Goal: Complete application form: Complete application form

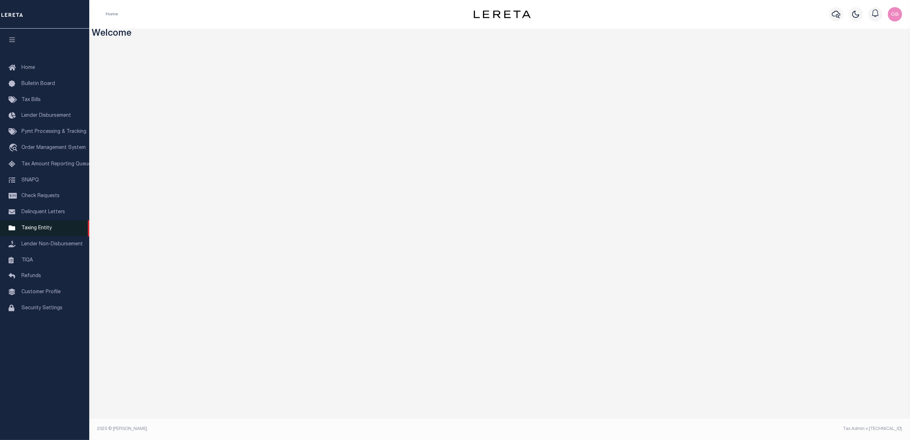
click at [32, 231] on span "Taxing Entity" at bounding box center [36, 228] width 30 height 5
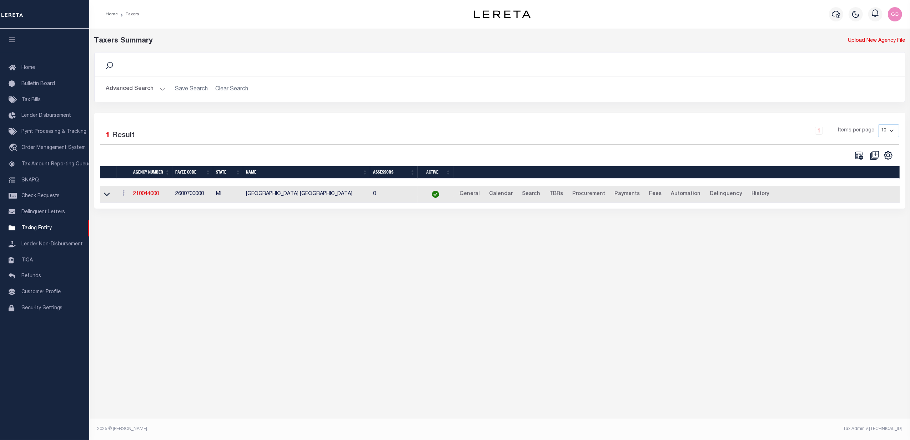
click at [146, 91] on button "Advanced Search" at bounding box center [135, 89] width 59 height 14
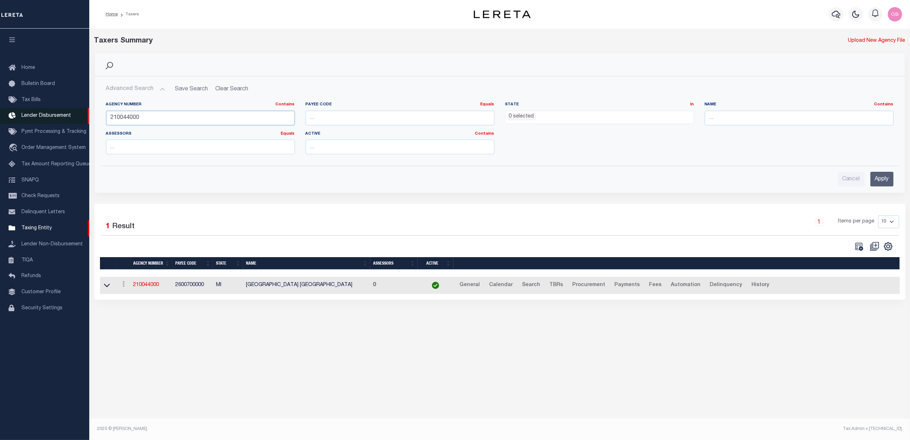
drag, startPoint x: 156, startPoint y: 119, endPoint x: 77, endPoint y: 119, distance: 78.9
click at [77, 119] on div "Home Taxers Profile" at bounding box center [455, 212] width 910 height 425
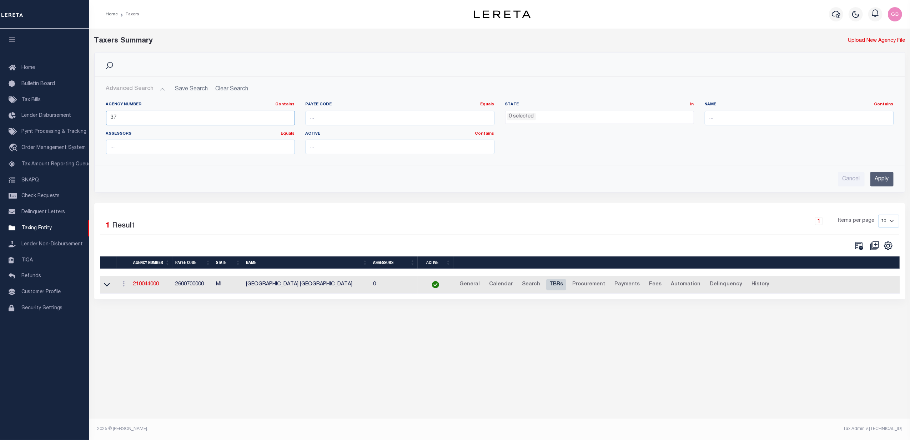
type input "37"
click at [548, 288] on link "TBRs" at bounding box center [556, 284] width 20 height 11
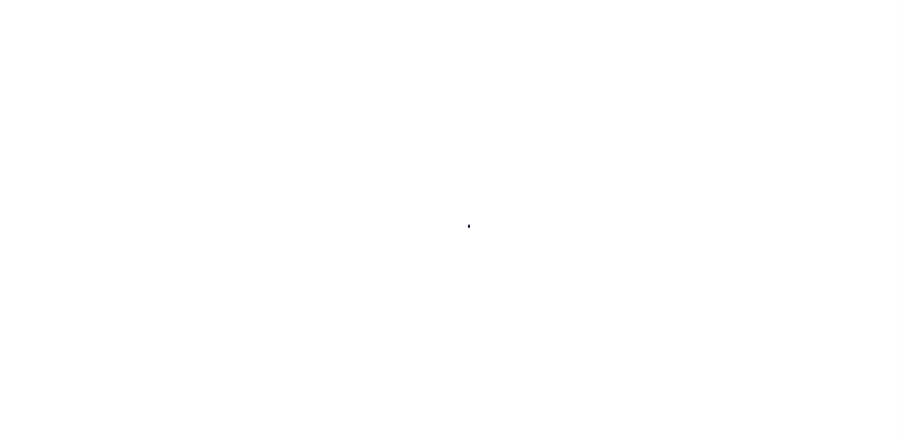
select select
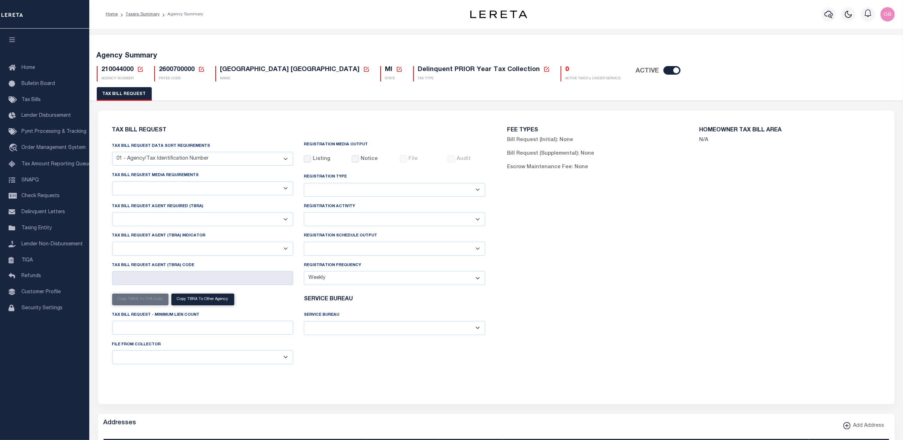
select select "27"
checkbox input "false"
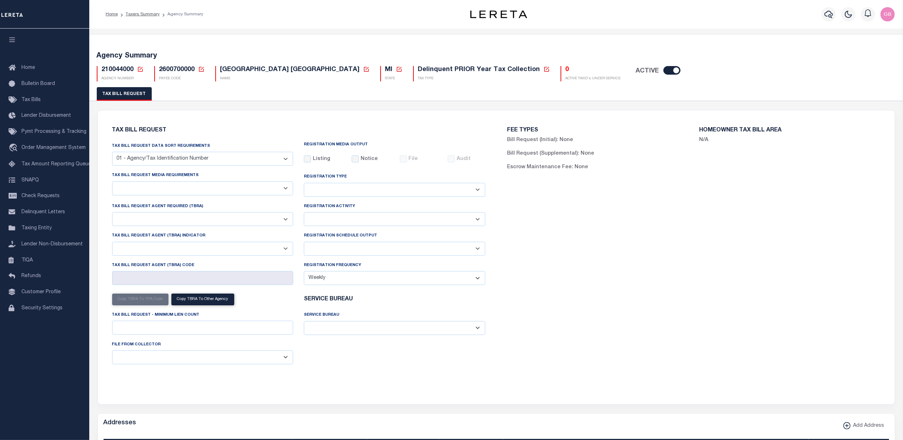
select select "20"
select select "false"
select select
select select "4"
click at [288, 251] on select "A - Agency requires both customer TBRA code and LERETA TBRA code. B - Agency re…" at bounding box center [202, 249] width 181 height 14
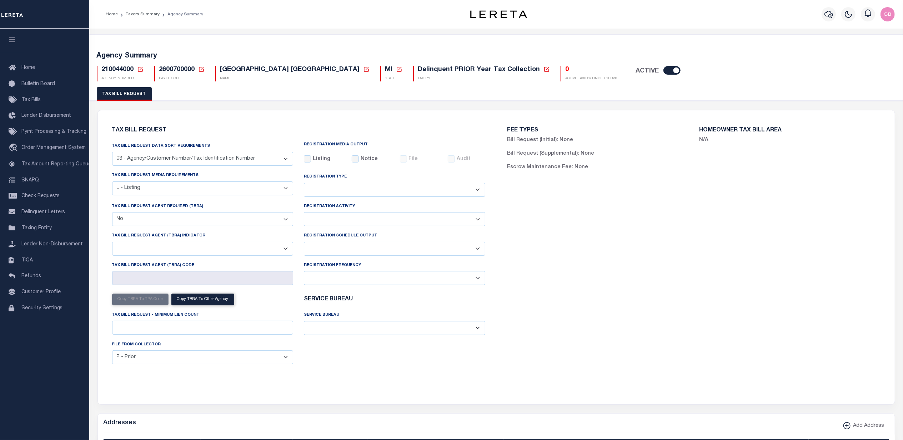
click at [282, 220] on select "Yes No" at bounding box center [202, 219] width 181 height 14
select select "true"
click at [112, 214] on select "Yes No" at bounding box center [202, 219] width 181 height 14
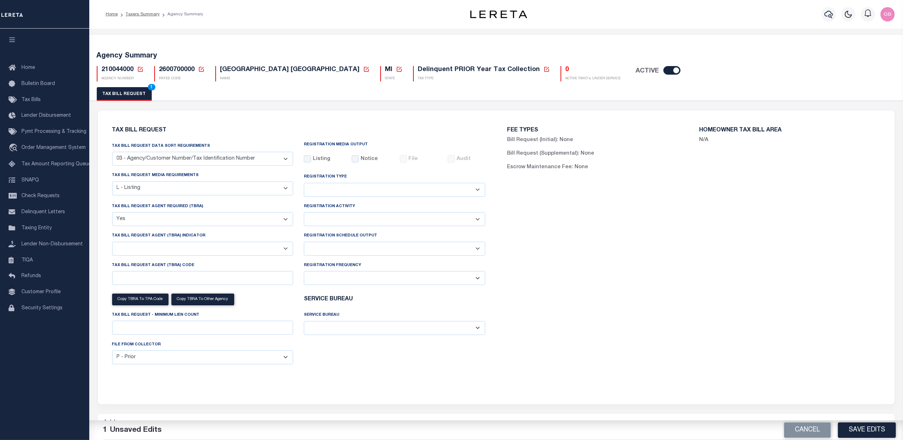
click at [285, 219] on select "Yes No" at bounding box center [202, 219] width 181 height 14
select select
click at [112, 214] on select "Yes No" at bounding box center [202, 219] width 181 height 14
click at [285, 248] on select "A - Agency requires both customer TBRA code and LERETA TBRA code. B - Agency re…" at bounding box center [202, 249] width 181 height 14
click at [286, 252] on select "A - Agency requires both customer TBRA code and LERETA TBRA code. B - Agency re…" at bounding box center [202, 249] width 181 height 14
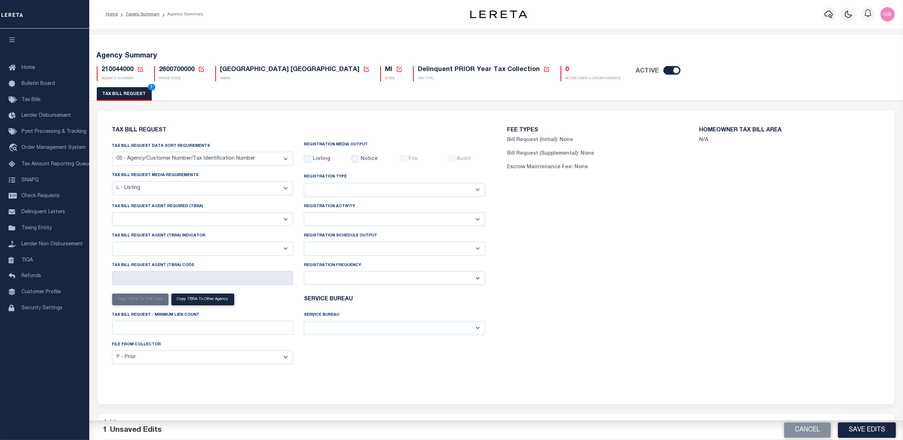
click at [606, 316] on div "FEE TYPES Bill Request (Initial): None Bill Request (Supplemental): None Escrow…" at bounding box center [693, 253] width 395 height 268
click at [285, 249] on select "A - Agency requires both customer TBRA code and LERETA TBRA code. B - Agency re…" at bounding box center [202, 249] width 181 height 14
